Goal: Find specific page/section: Find specific page/section

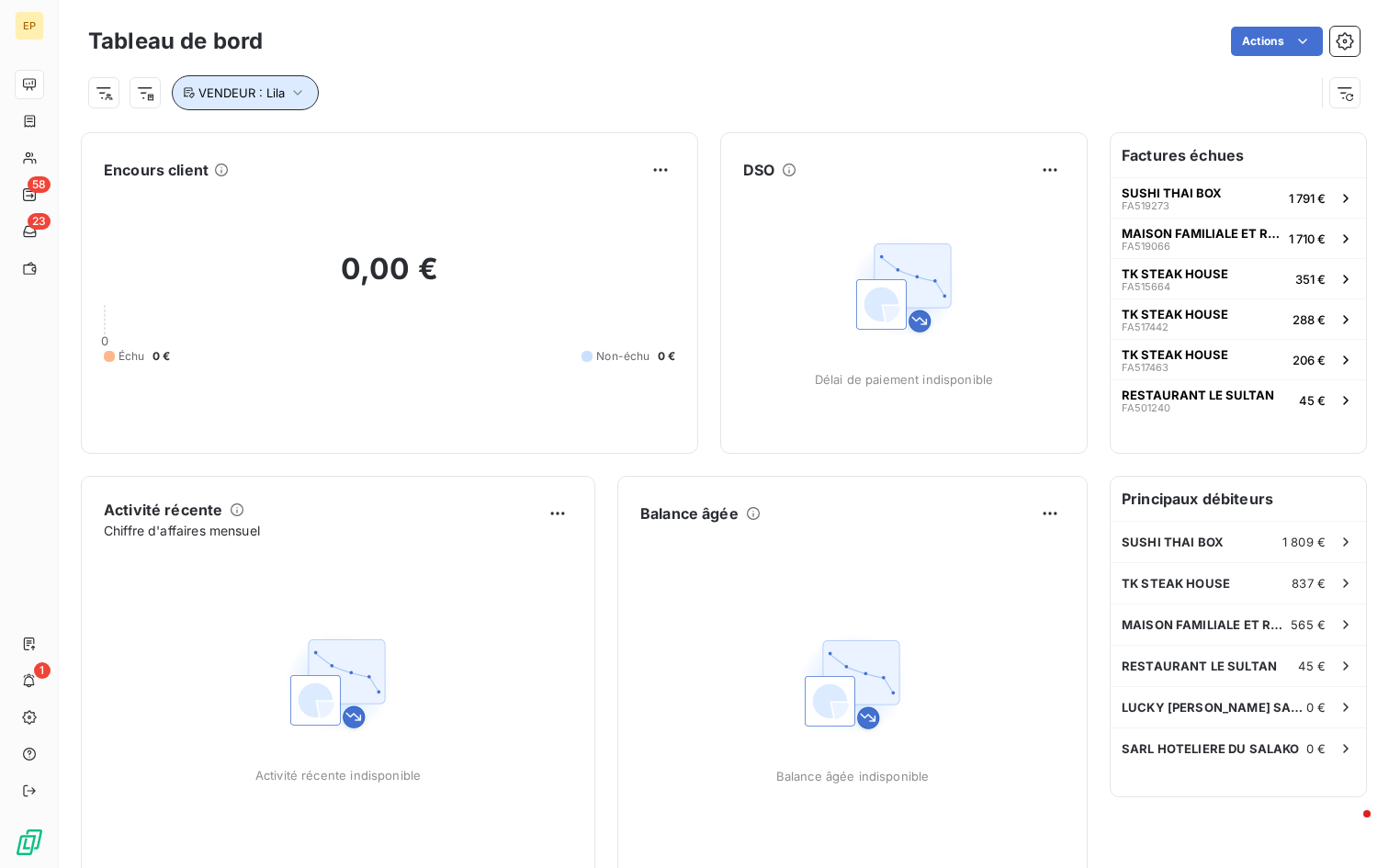
click at [303, 90] on icon "button" at bounding box center [298, 92] width 19 height 19
click at [530, 78] on div "VENDEUR : Lila" at bounding box center [701, 92] width 1226 height 35
click at [279, 99] on span "VENDEUR : Lila" at bounding box center [241, 92] width 86 height 15
click at [390, 77] on div "VENDEUR : Lila" at bounding box center [701, 92] width 1226 height 35
click at [327, 87] on div "VENDEUR : Lila" at bounding box center [701, 92] width 1226 height 35
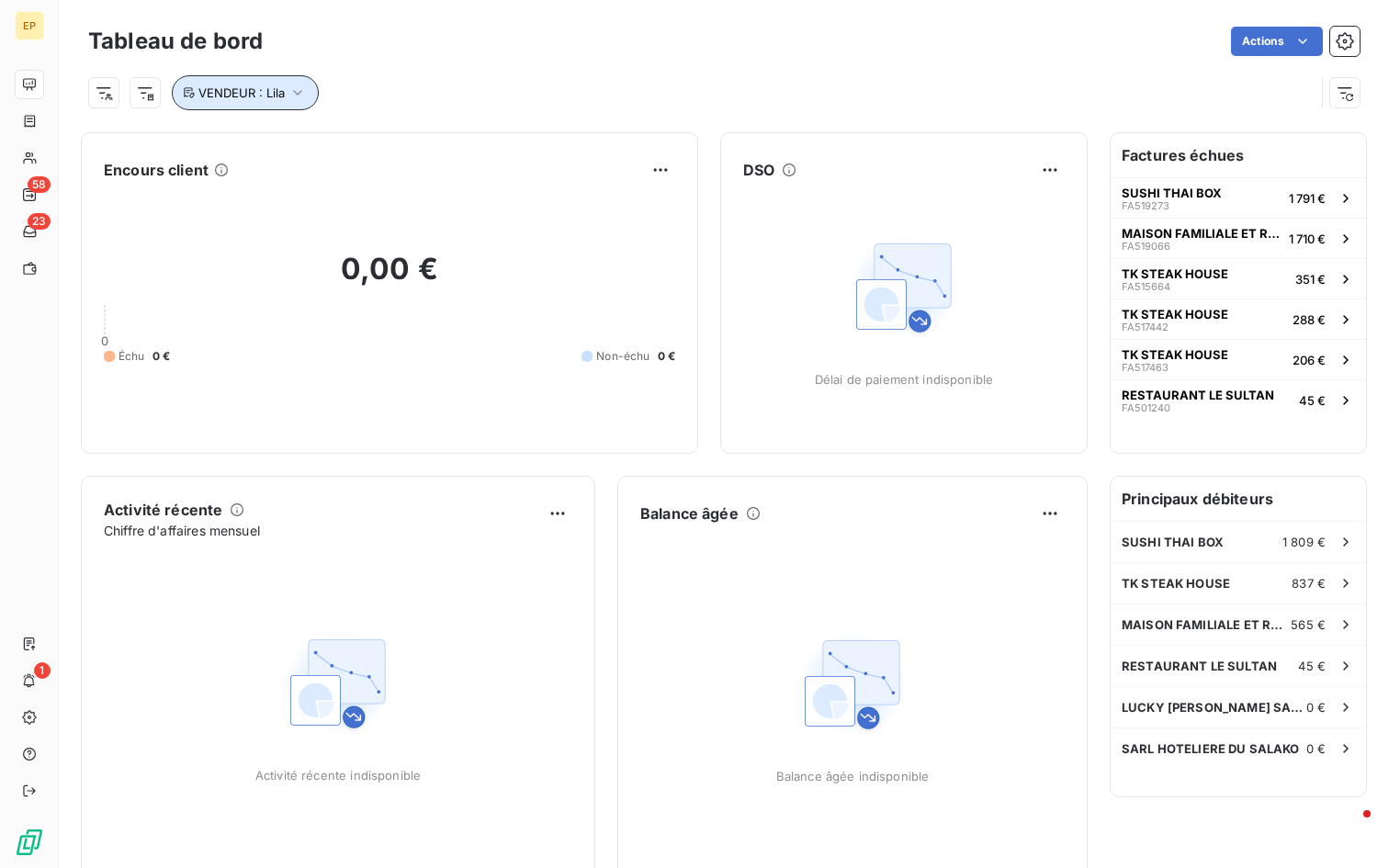
click at [299, 87] on icon "button" at bounding box center [298, 92] width 19 height 19
click at [359, 70] on div "VENDEUR : Lila" at bounding box center [723, 85] width 1271 height 50
click at [307, 83] on button "VENDEUR : Lila" at bounding box center [245, 92] width 147 height 35
click at [364, 79] on div "VENDEUR : Lila" at bounding box center [701, 92] width 1226 height 35
click at [291, 93] on icon "button" at bounding box center [298, 92] width 19 height 19
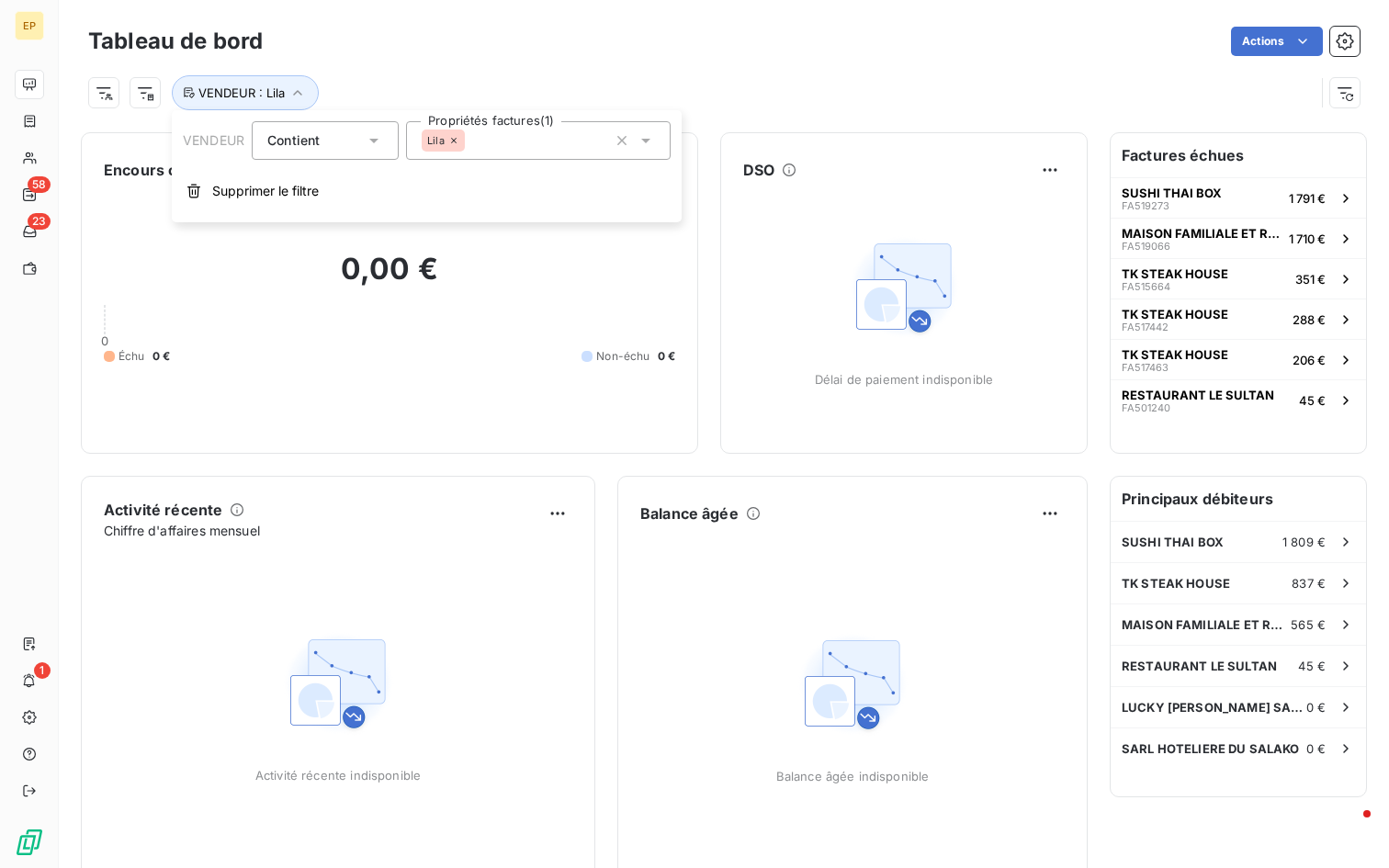
click at [355, 72] on div "VENDEUR : Lila" at bounding box center [723, 85] width 1271 height 50
click at [304, 92] on icon "button" at bounding box center [298, 92] width 19 height 19
click at [374, 75] on div "VENDEUR : Lila" at bounding box center [701, 92] width 1226 height 35
click at [305, 81] on button "VENDEUR : Lila" at bounding box center [245, 92] width 147 height 35
click at [409, 66] on div "VENDEUR : Lila" at bounding box center [723, 85] width 1271 height 50
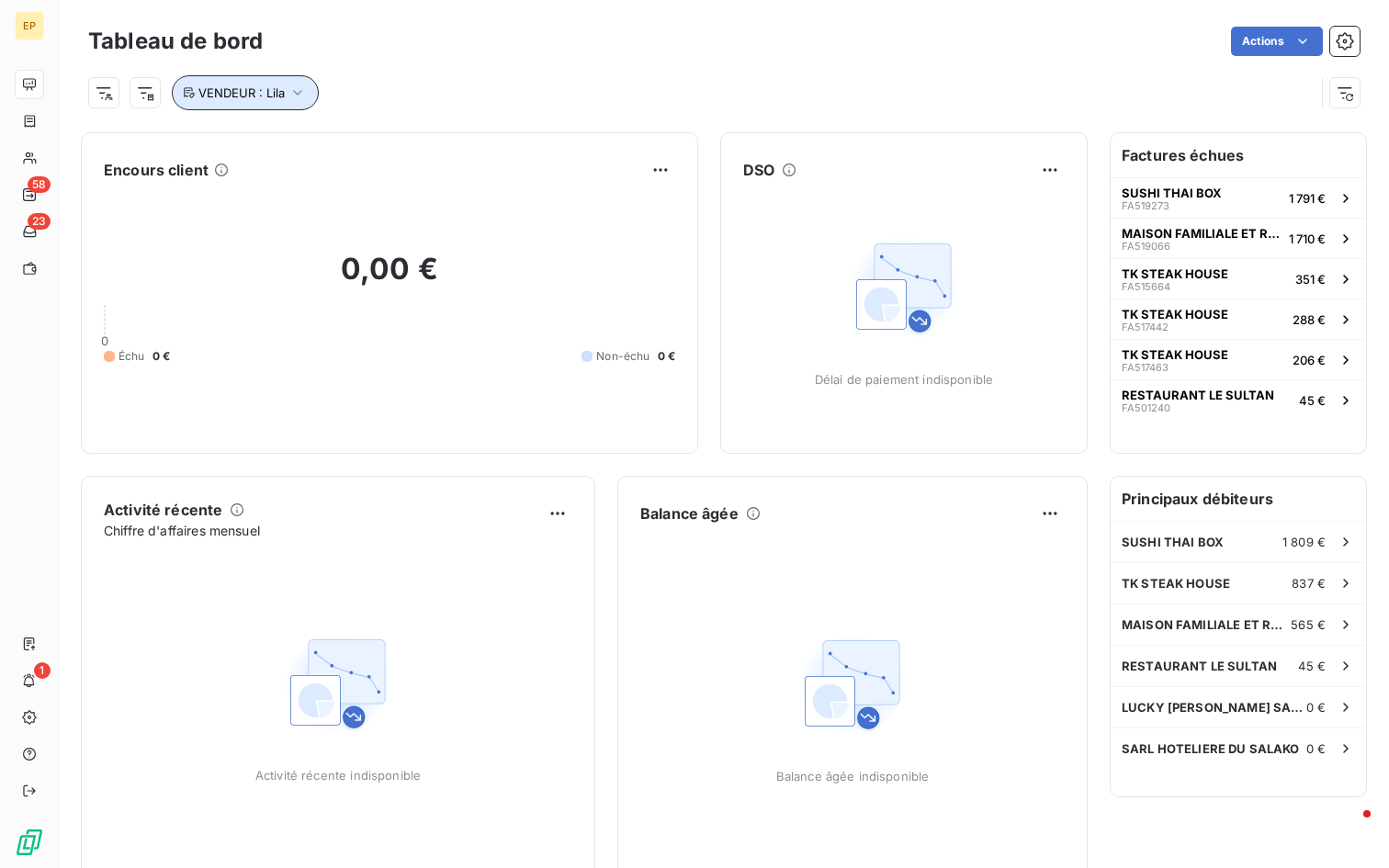
click at [276, 87] on span "VENDEUR : Lila" at bounding box center [241, 92] width 86 height 15
click at [361, 74] on div "VENDEUR : Lila" at bounding box center [723, 85] width 1271 height 50
click at [312, 80] on button "VENDEUR : Lila" at bounding box center [245, 92] width 147 height 35
click at [405, 63] on div "VENDEUR : Lila" at bounding box center [723, 85] width 1271 height 50
click at [495, 165] on div "Encours client" at bounding box center [390, 170] width 571 height 30
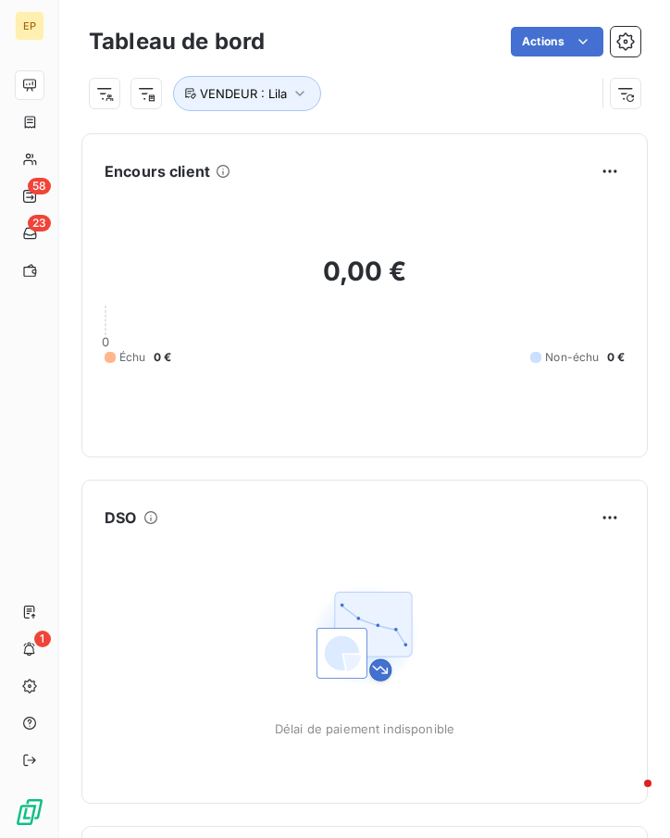
click at [363, 113] on div "Tableau de bord Actions VENDEUR : Lila" at bounding box center [364, 61] width 611 height 122
